Goal: Transaction & Acquisition: Download file/media

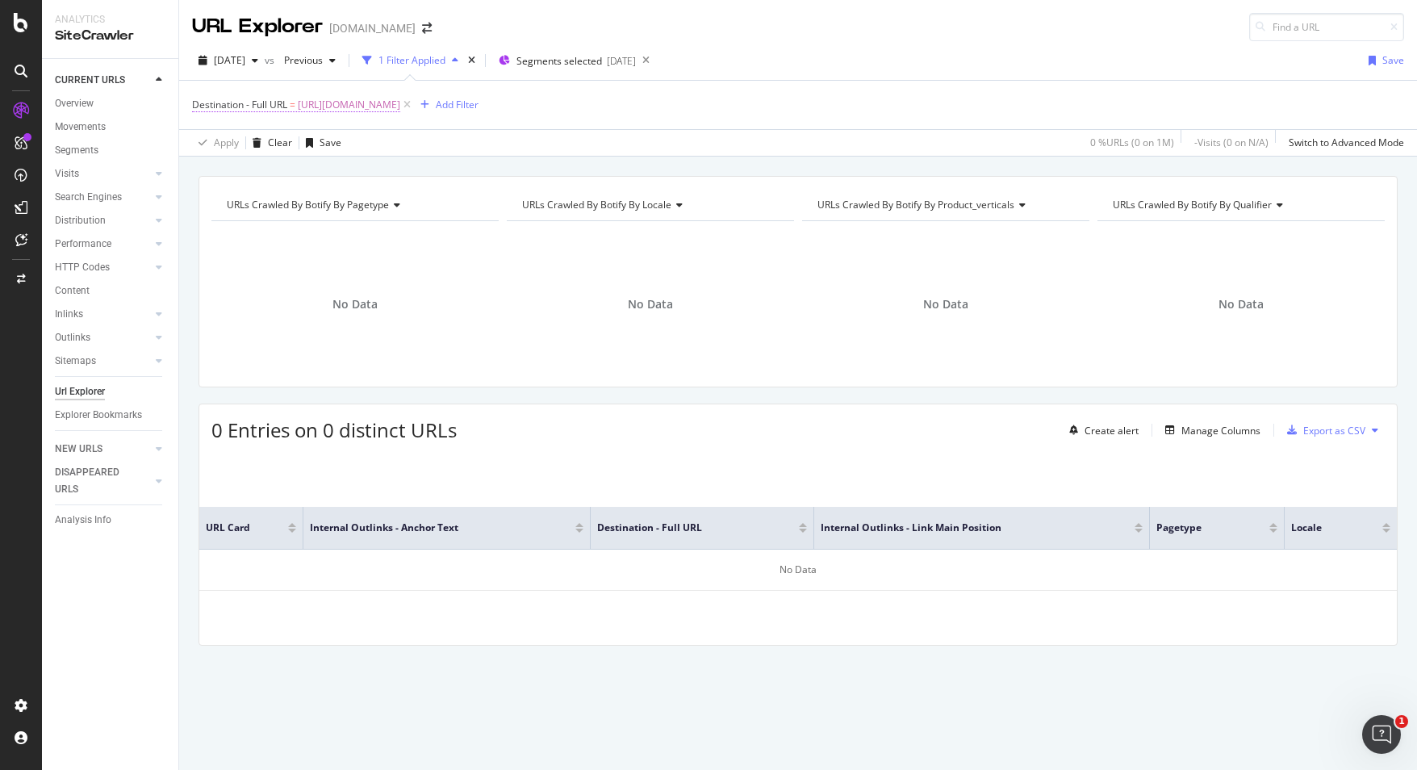
click at [343, 104] on span "https://www.canva.com/id_id/pro/content-planner/" at bounding box center [349, 105] width 102 height 23
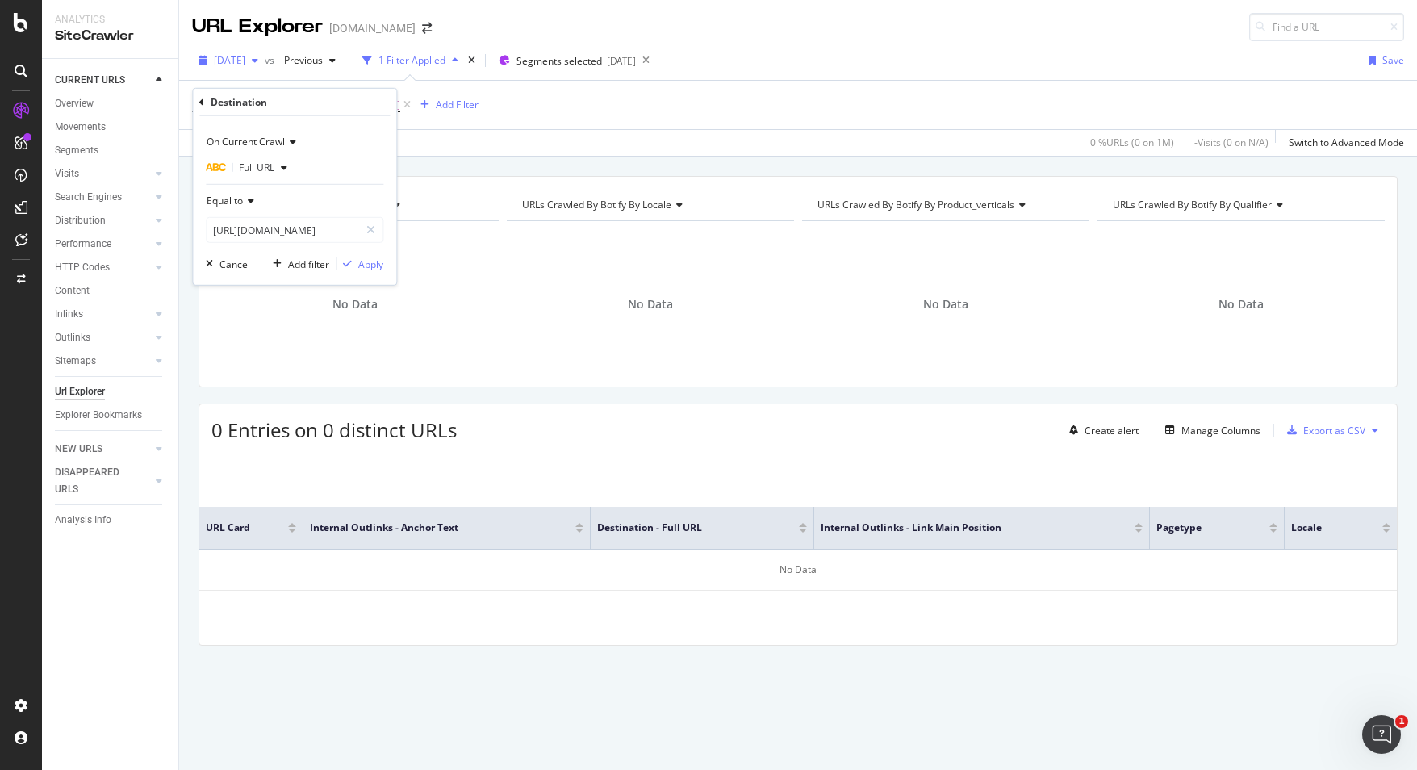
click at [265, 59] on div "button" at bounding box center [254, 61] width 19 height 10
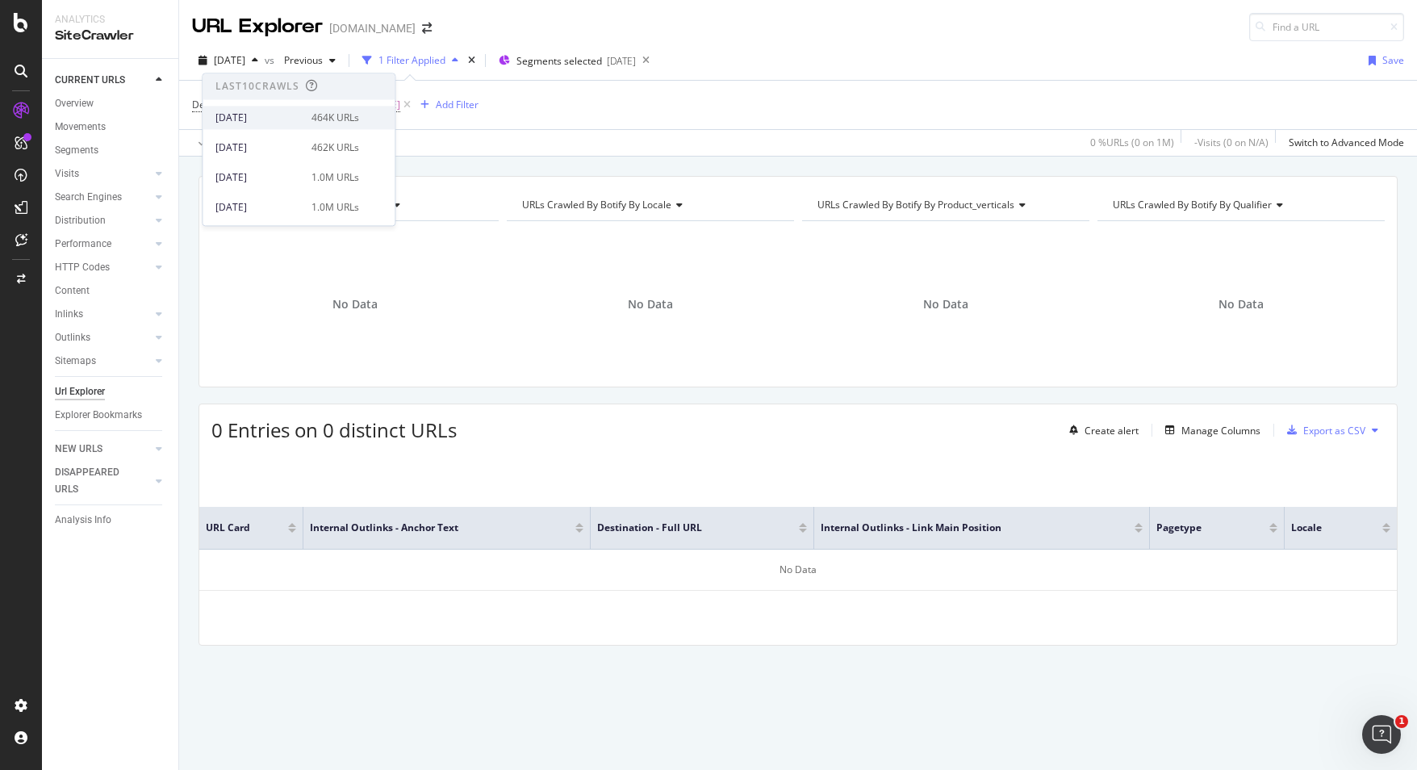
click at [271, 115] on div "[DATE]" at bounding box center [258, 118] width 86 height 15
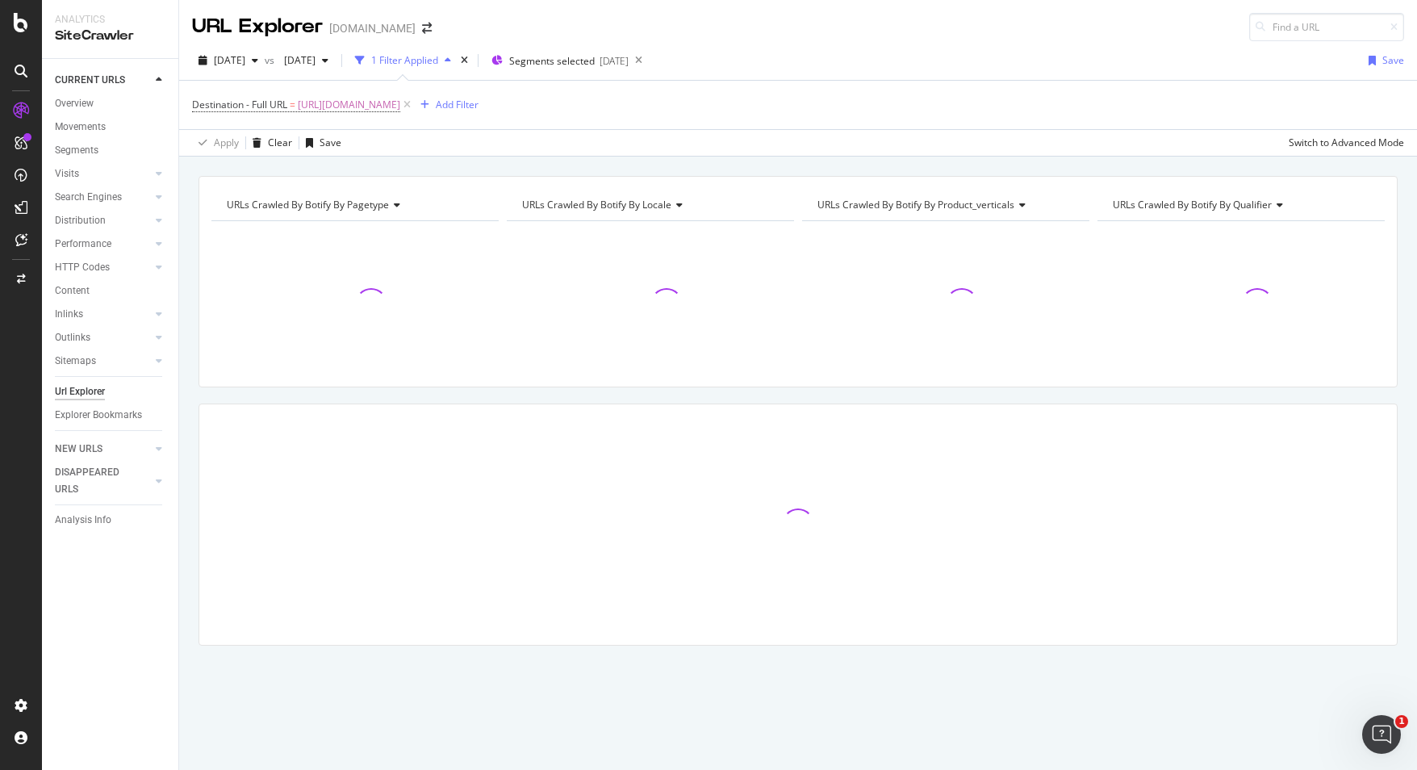
click at [400, 103] on span "https://www.canva.com/id_id/pro/content-planner/" at bounding box center [349, 105] width 102 height 23
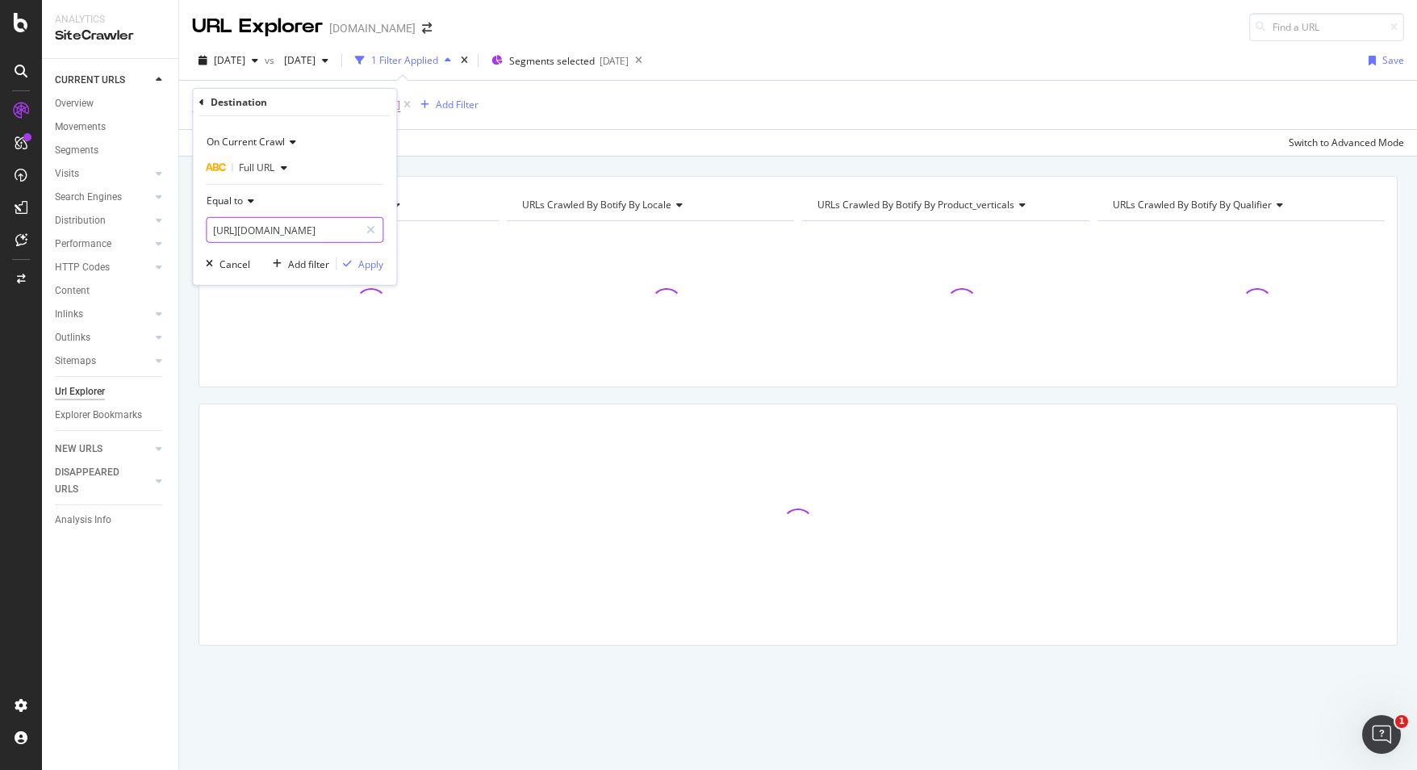
click at [340, 222] on input "https://www.canva.com/id_id/pro/content-planner/" at bounding box center [283, 230] width 152 height 26
paste input "learn/keynote-presentations"
type input "https://www.canva.com/learn/keynote-presentations/"
click at [369, 262] on div "Apply" at bounding box center [370, 264] width 25 height 14
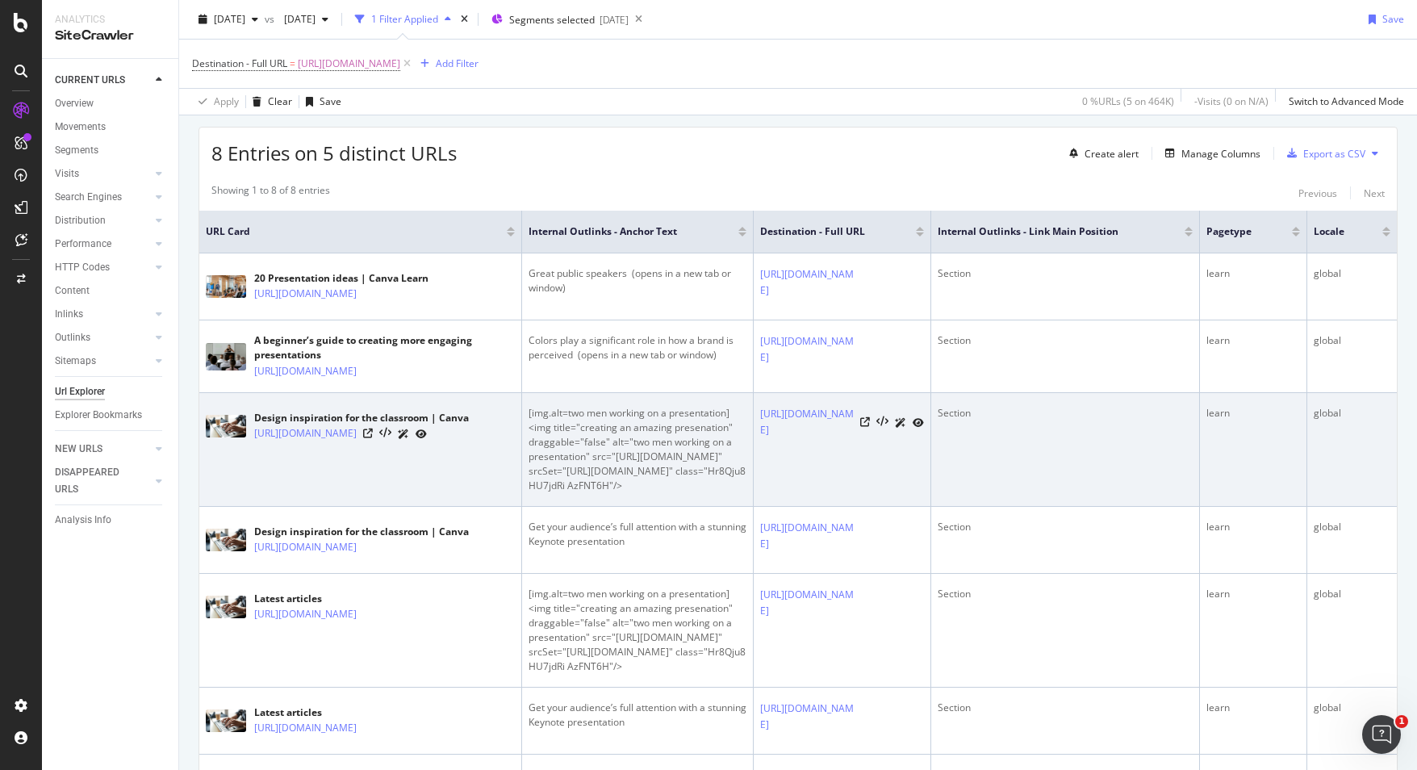
scroll to position [285, 0]
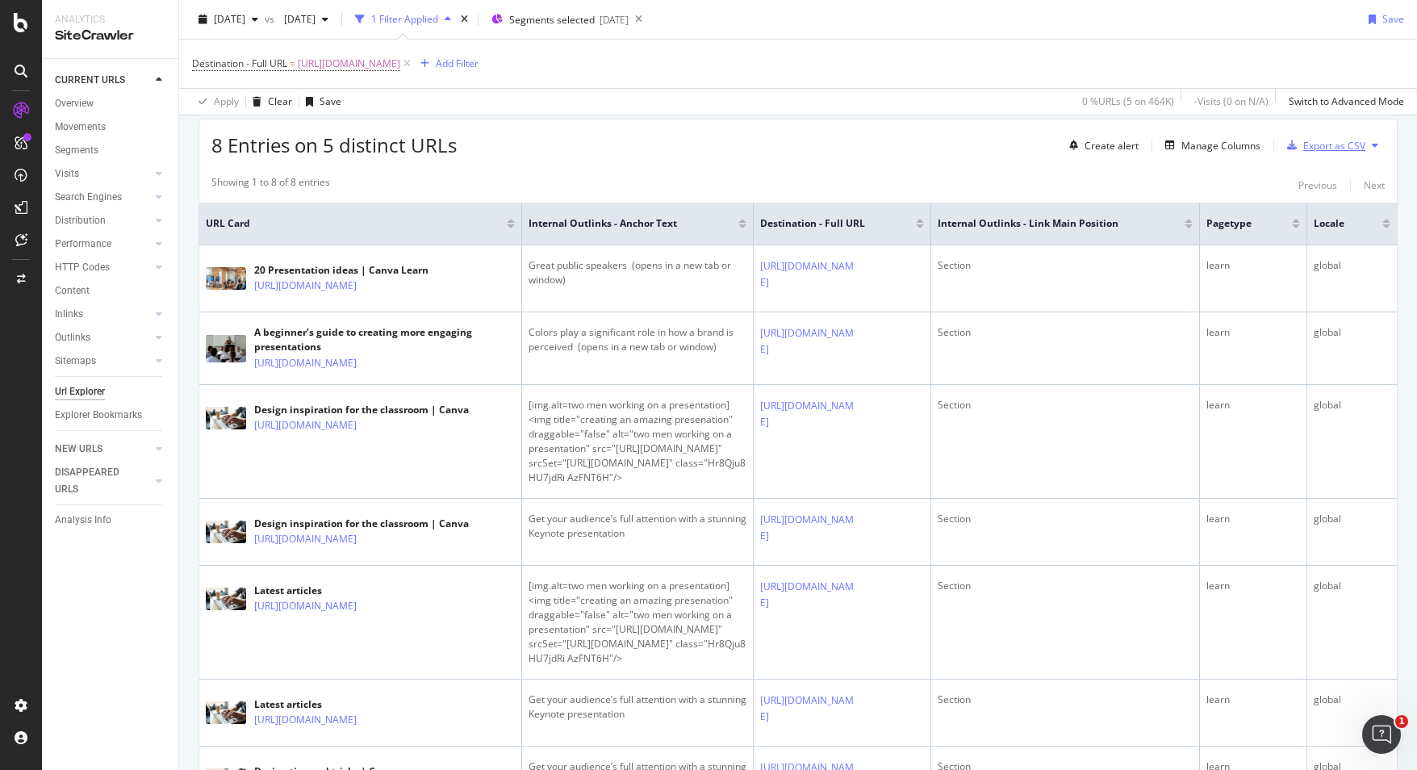
click at [1307, 144] on div "Export as CSV" at bounding box center [1334, 146] width 62 height 14
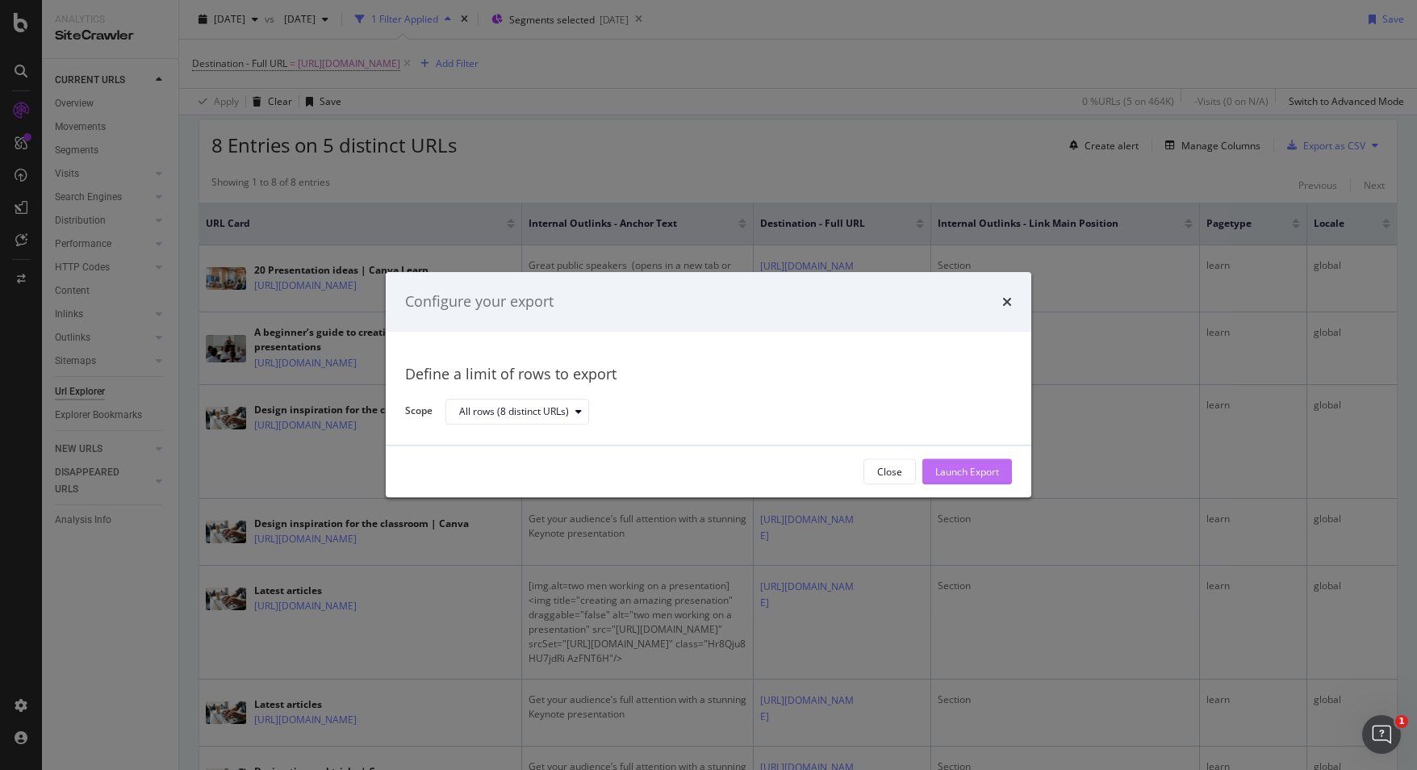
click at [963, 463] on div "Launch Export" at bounding box center [967, 472] width 64 height 24
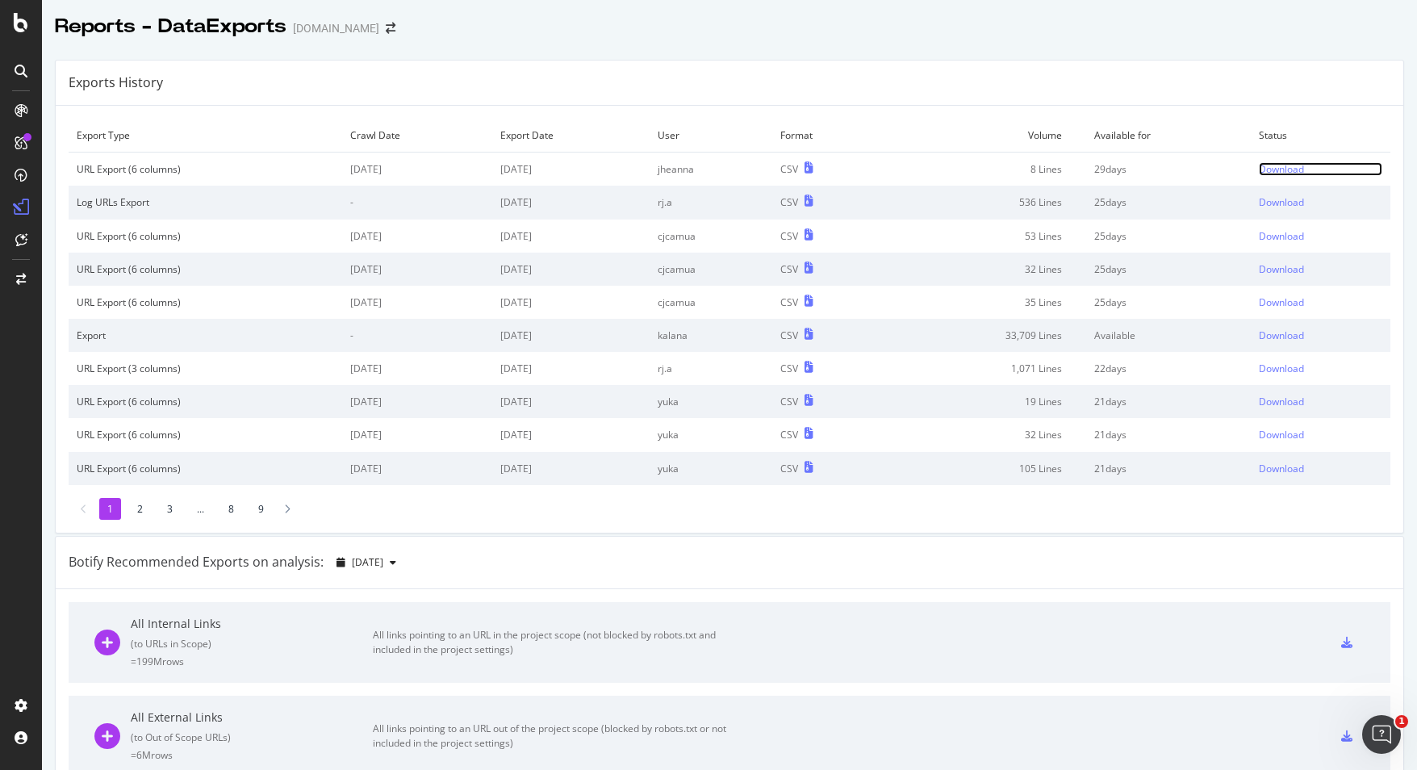
click at [1259, 166] on div "Download" at bounding box center [1281, 169] width 45 height 14
